Goal: Task Accomplishment & Management: Complete application form

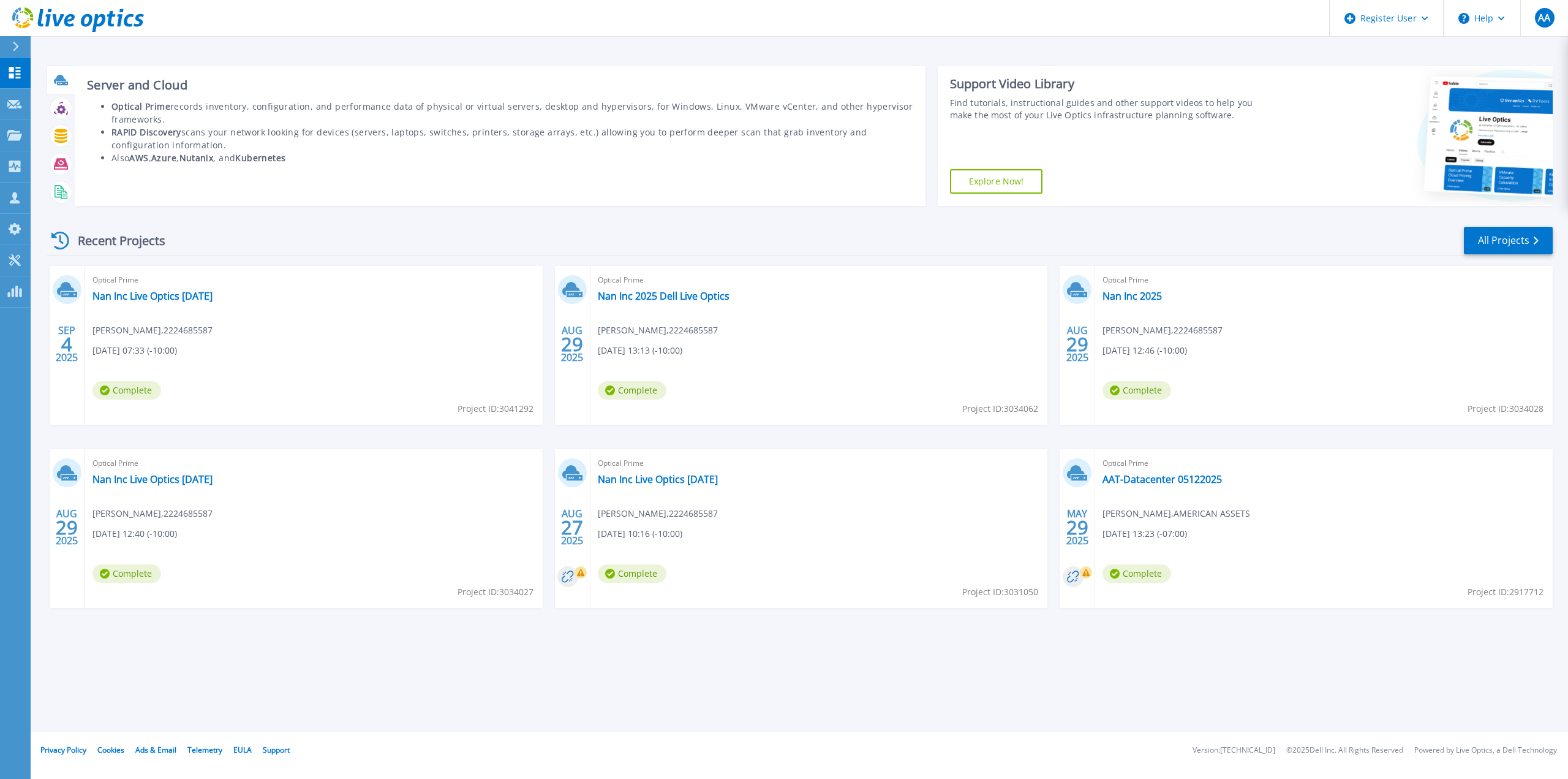
drag, startPoint x: 65, startPoint y: 93, endPoint x: 128, endPoint y: 113, distance: 66.1
click at [122, 116] on li "Optical Prime records inventory, configuration, and performance data of physica…" at bounding box center [512, 113] width 802 height 26
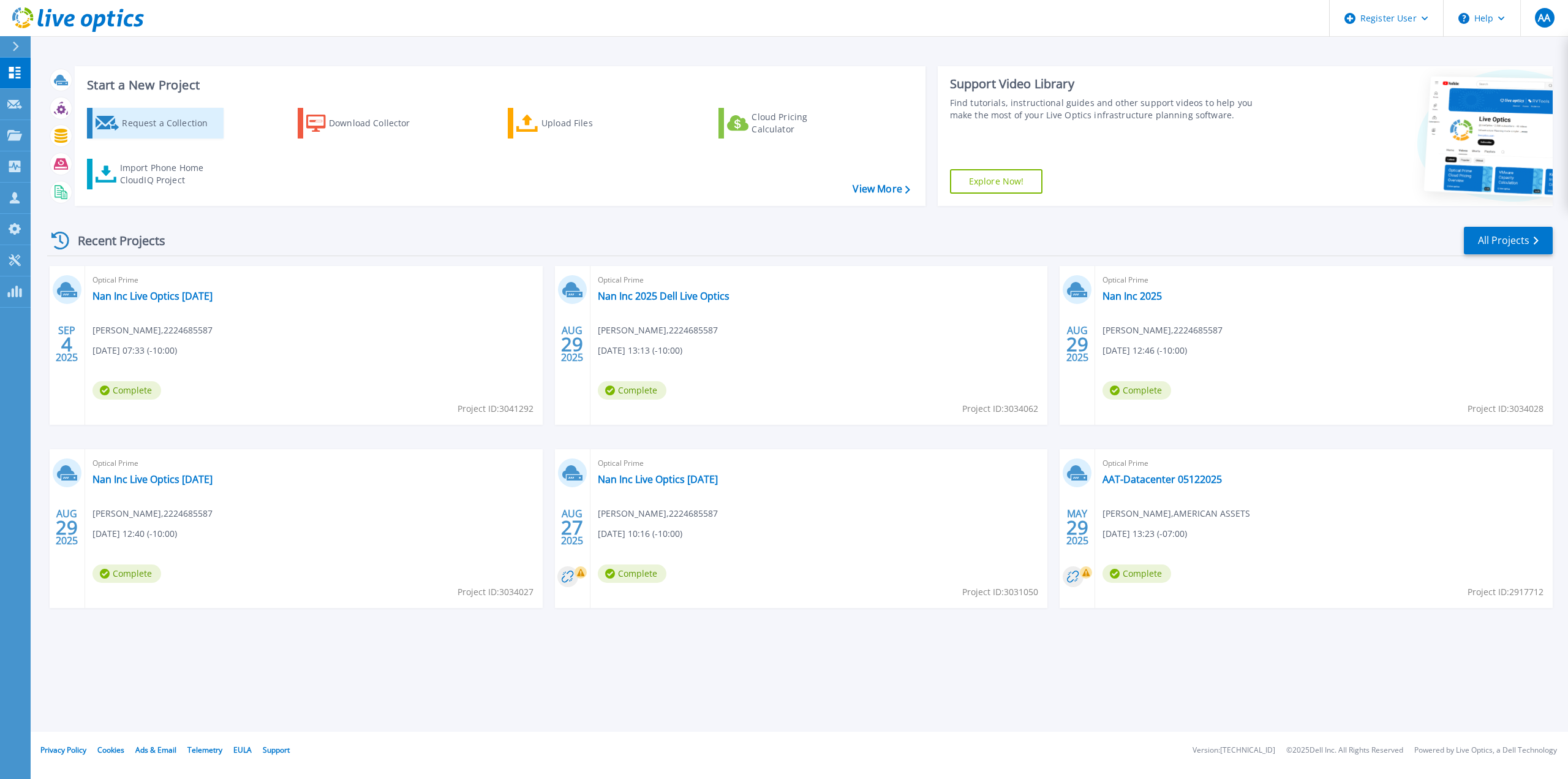
click at [197, 123] on div "Request a Collection" at bounding box center [170, 123] width 98 height 25
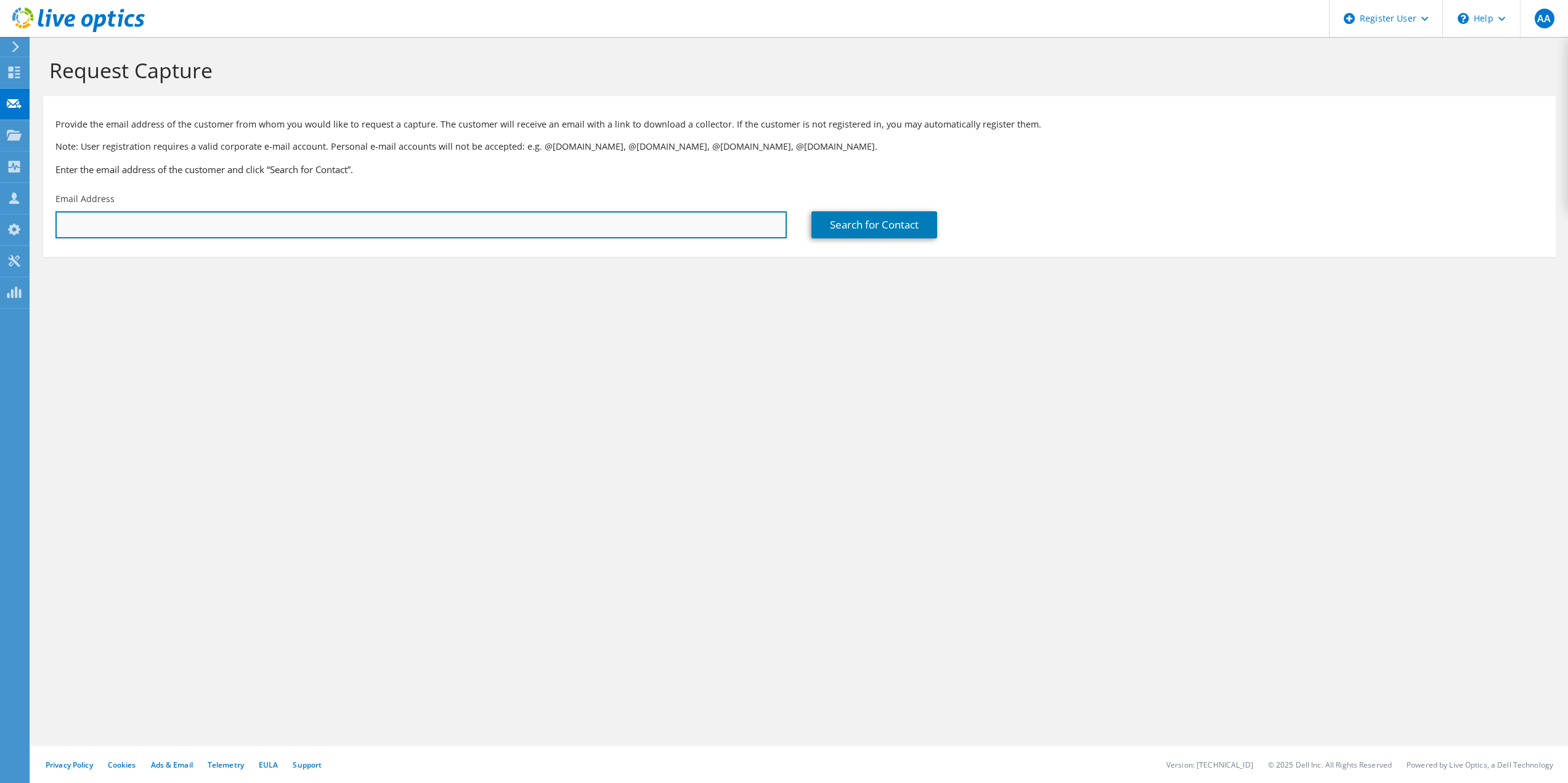
drag, startPoint x: 486, startPoint y: 213, endPoint x: 504, endPoint y: 223, distance: 20.6
click at [487, 214] on input "text" at bounding box center [421, 225] width 732 height 27
paste input "[PERSON_NAME][EMAIL_ADDRESS][DOMAIN_NAME]"
type input "[PERSON_NAME][EMAIL_ADDRESS][DOMAIN_NAME]"
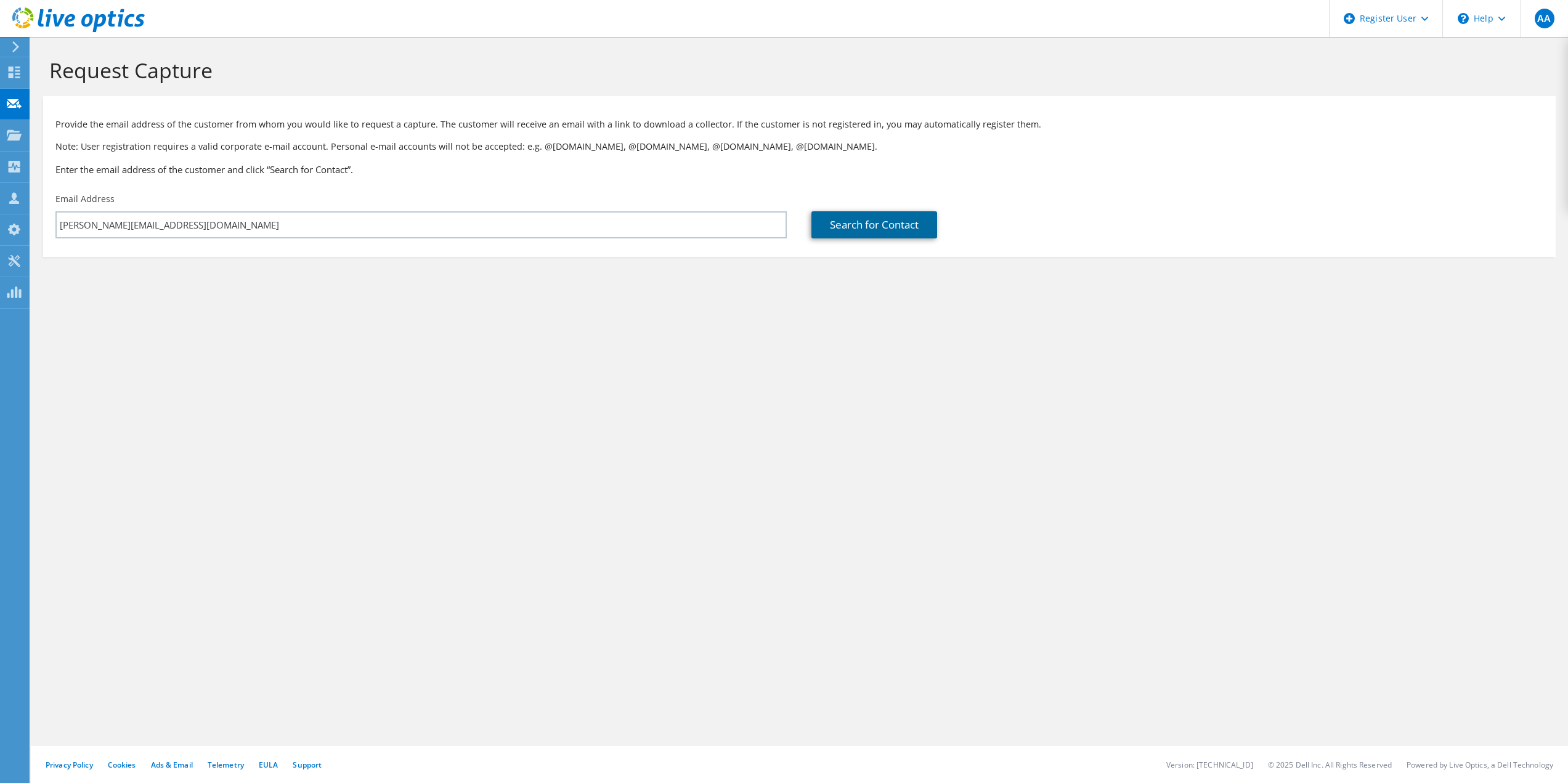
click at [855, 232] on link "Search for Contact" at bounding box center [874, 225] width 126 height 27
type input "[PERSON_NAME] LTD"
type input "[PERSON_NAME]"
type input "[GEOGRAPHIC_DATA]"
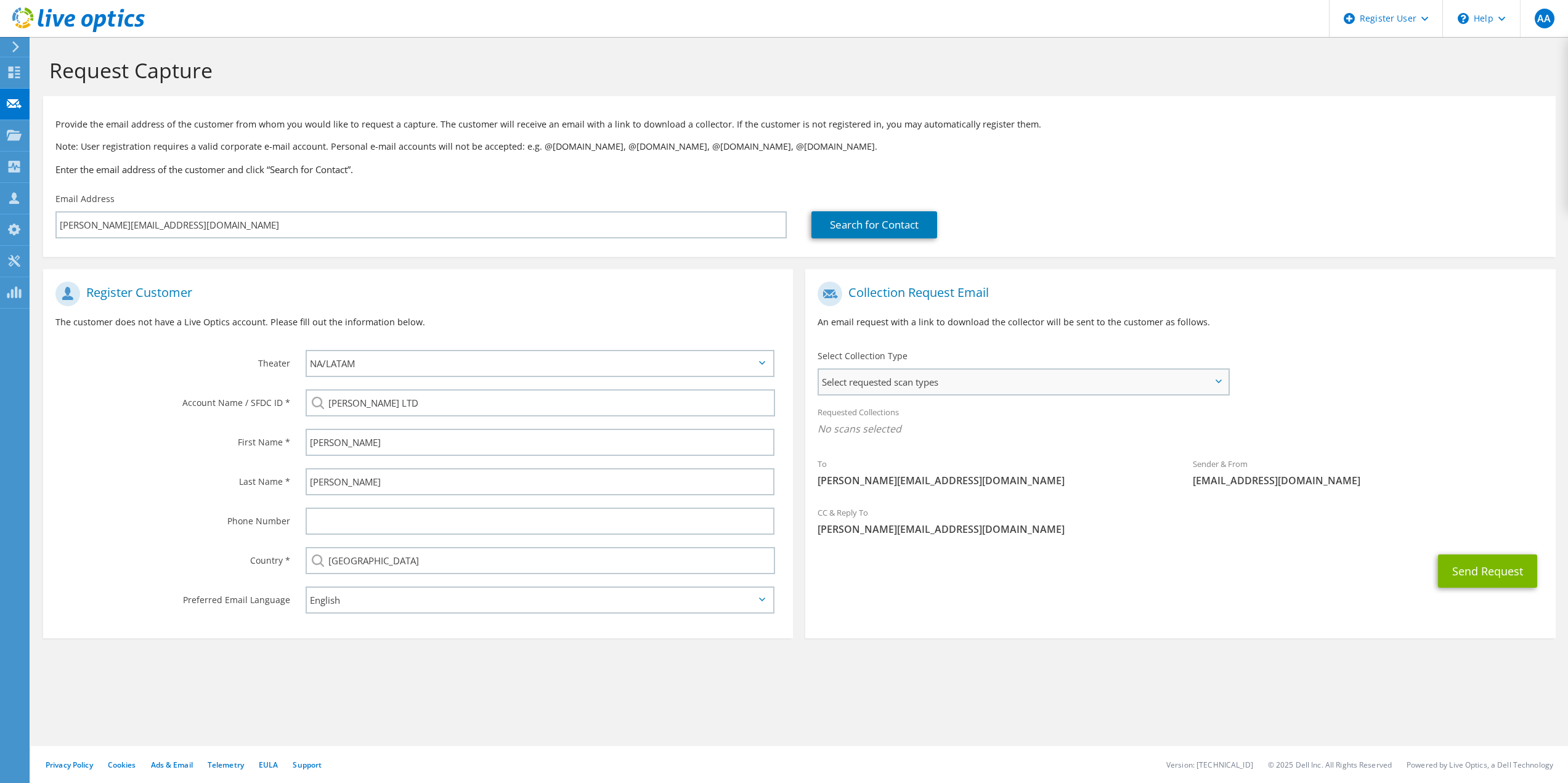
click at [905, 392] on span "Select requested scan types" at bounding box center [1022, 381] width 409 height 25
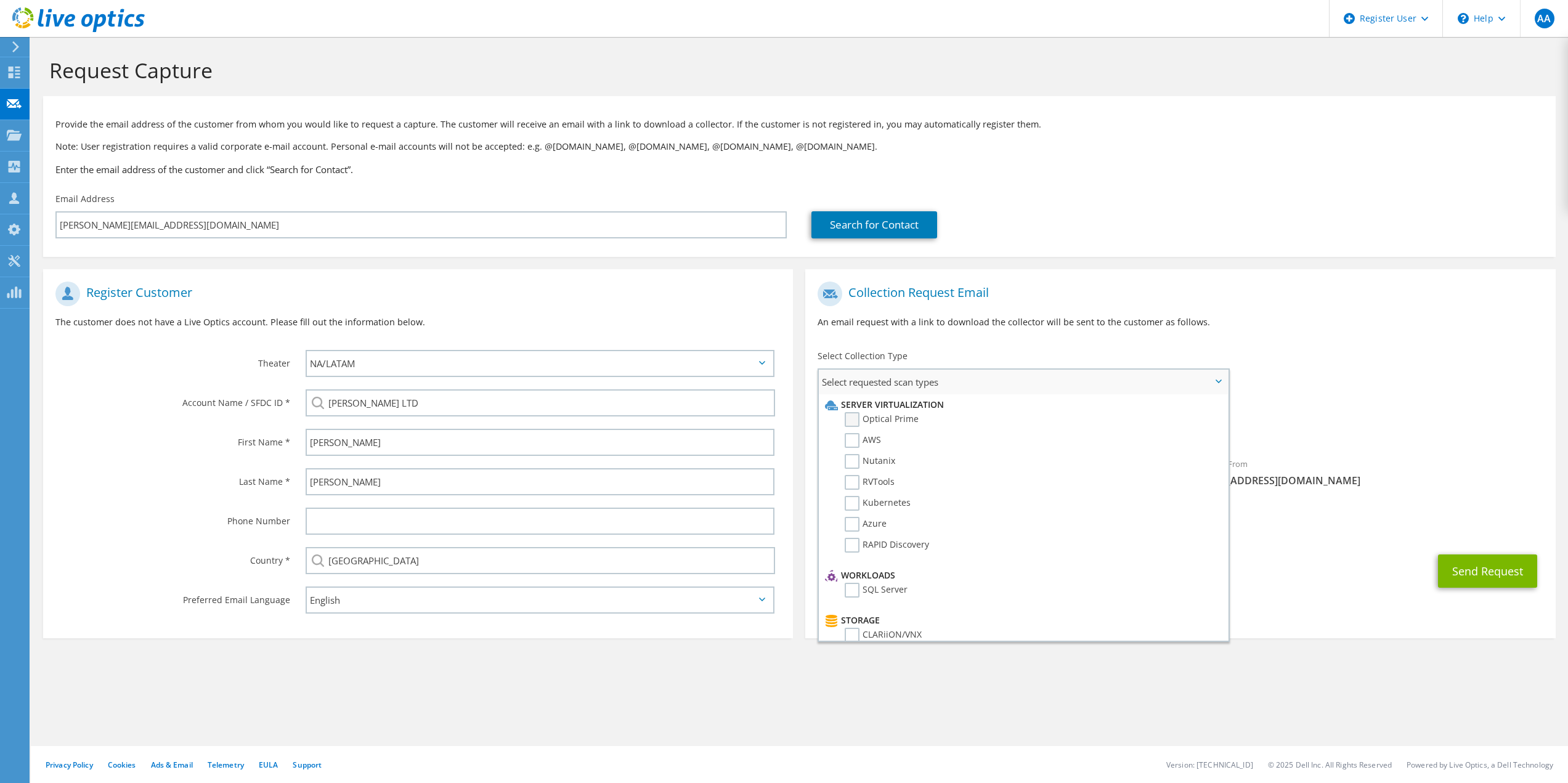
click at [886, 422] on label "Optical Prime" at bounding box center [881, 419] width 74 height 15
click at [0, 0] on input "Optical Prime" at bounding box center [0, 0] width 0 height 0
click at [860, 690] on section "Request Capture Provide the email address of the customer from whom you would l…" at bounding box center [799, 368] width 1537 height 663
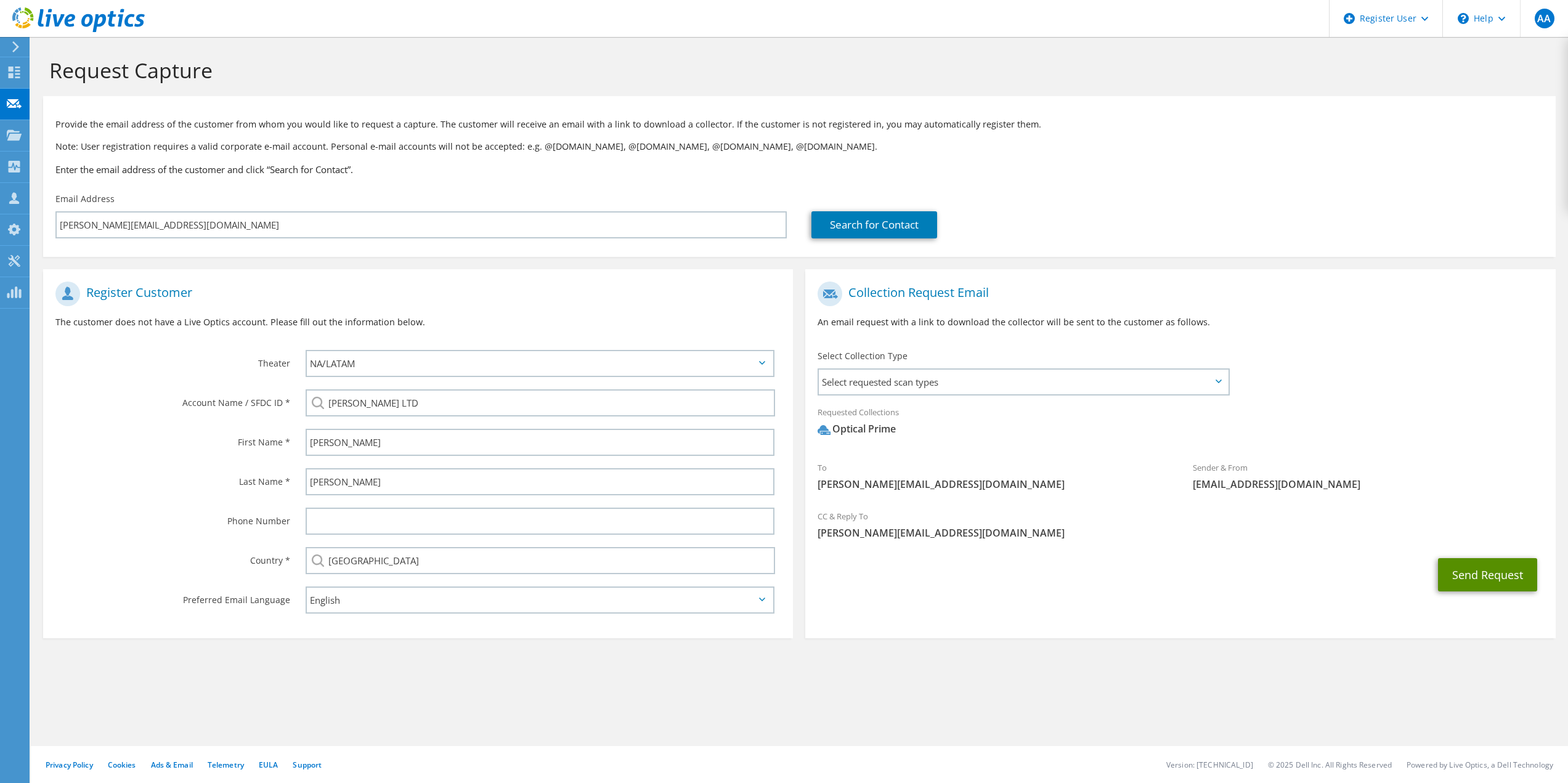
click at [1475, 584] on button "Send Request" at bounding box center [1487, 575] width 99 height 34
